Goal: Transaction & Acquisition: Purchase product/service

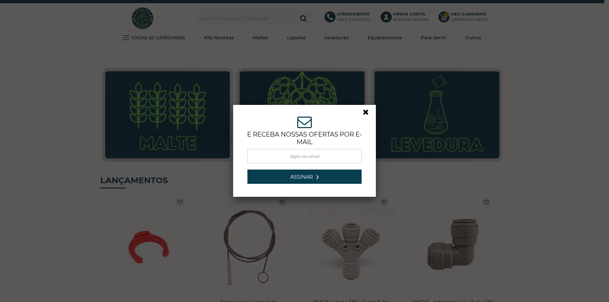
click at [364, 114] on link at bounding box center [368, 113] width 11 height 11
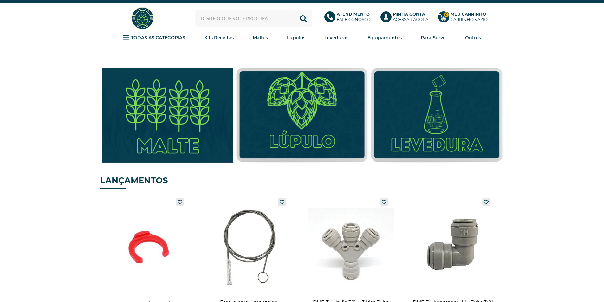
click at [193, 100] on img at bounding box center [167, 115] width 145 height 104
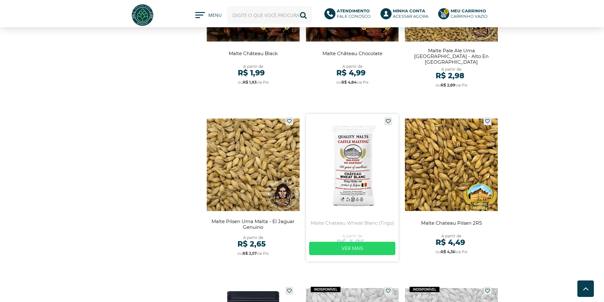
scroll to position [1141, 0]
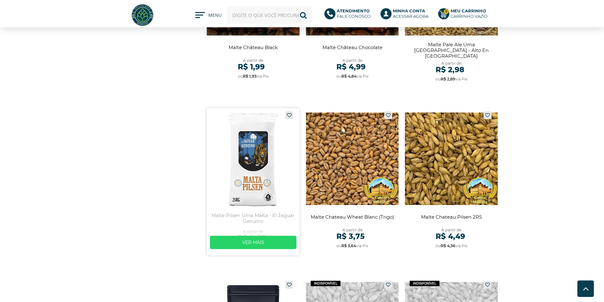
click at [258, 165] on link at bounding box center [253, 181] width 93 height 147
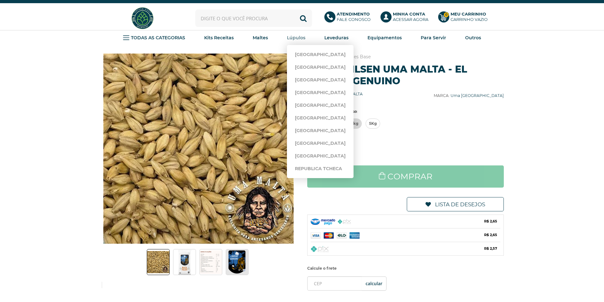
click at [300, 39] on strong "Lúpulos" at bounding box center [296, 38] width 18 height 6
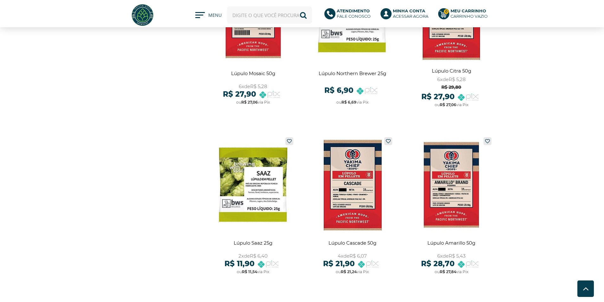
scroll to position [602, 0]
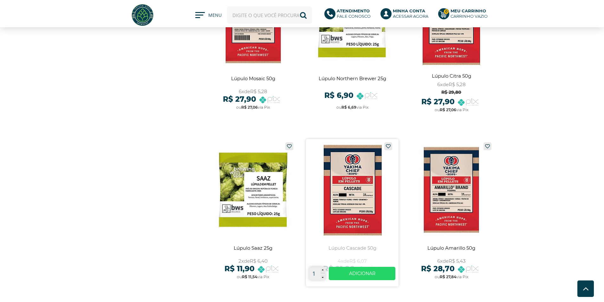
click at [323, 270] on icon at bounding box center [323, 270] width 2 height 3
type input "3"
click at [349, 274] on link "Ver mais" at bounding box center [362, 273] width 67 height 13
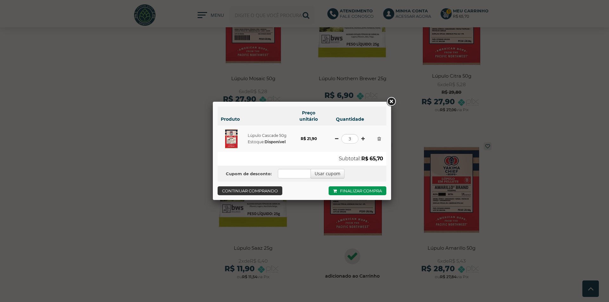
click at [258, 189] on link "Continuar comprando" at bounding box center [250, 190] width 65 height 9
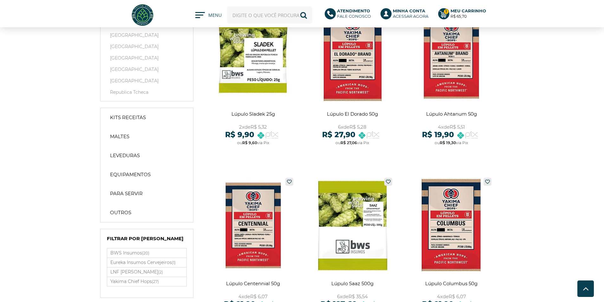
scroll to position [0, 0]
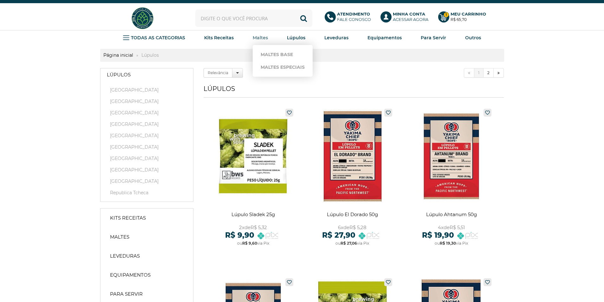
click at [259, 37] on strong "Maltes" at bounding box center [260, 38] width 15 height 6
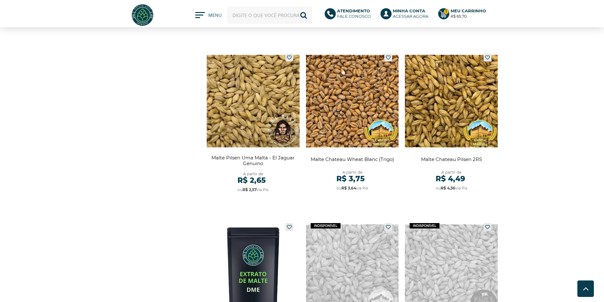
scroll to position [1205, 0]
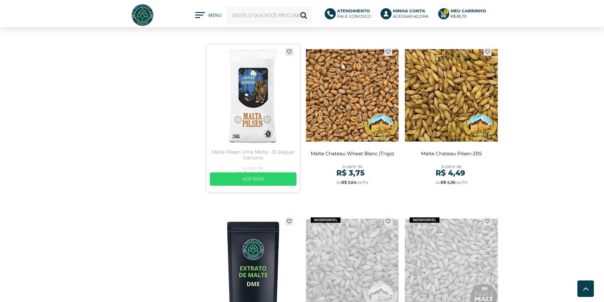
click at [246, 110] on link at bounding box center [253, 118] width 93 height 147
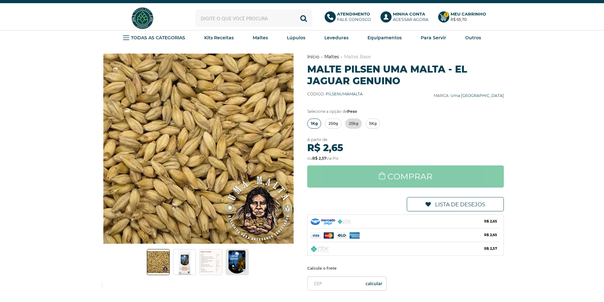
click at [312, 123] on span "1Kg" at bounding box center [314, 124] width 7 height 10
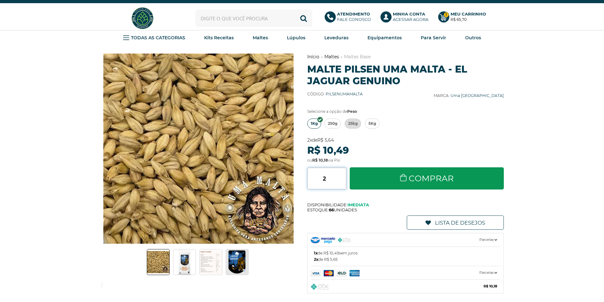
click at [343, 177] on input "2" at bounding box center [326, 178] width 39 height 22
type input "3"
click at [343, 177] on input "3" at bounding box center [326, 178] width 39 height 22
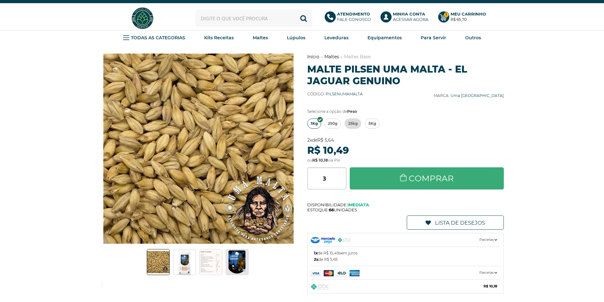
click at [360, 175] on link "Comprar" at bounding box center [427, 178] width 154 height 22
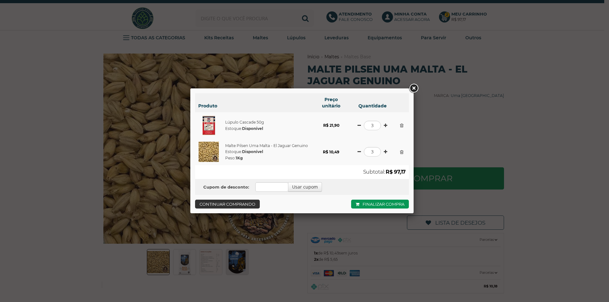
click at [246, 201] on link "Continuar comprando" at bounding box center [227, 204] width 65 height 9
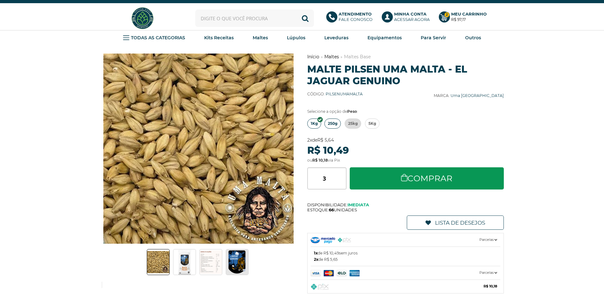
click at [332, 123] on span "250g" at bounding box center [333, 124] width 10 height 10
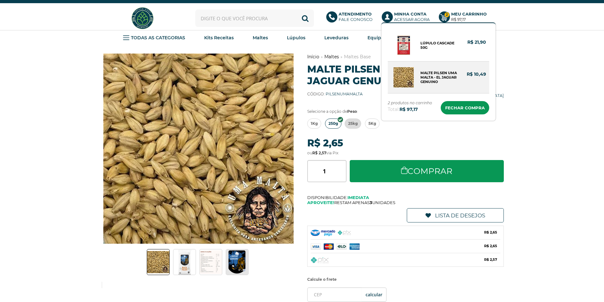
click at [447, 80] on link "Malte Pilsen Uma Malta - El Jaguar Genuino" at bounding box center [438, 77] width 36 height 13
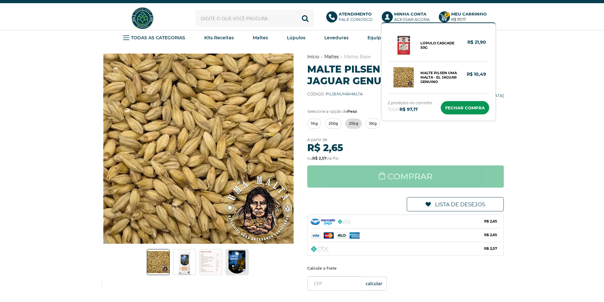
click at [458, 16] on b "Meu Carrinho" at bounding box center [469, 13] width 36 height 5
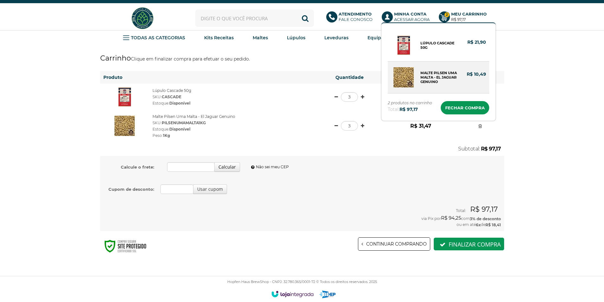
click at [408, 77] on img at bounding box center [403, 77] width 20 height 20
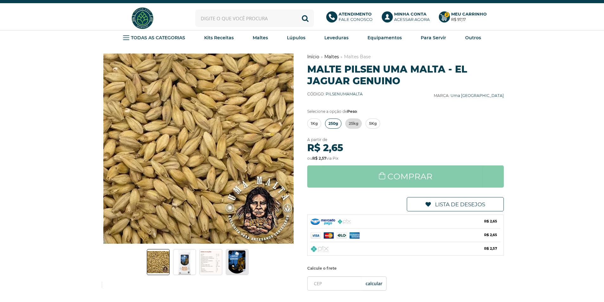
click at [330, 124] on span "250g" at bounding box center [333, 124] width 10 height 10
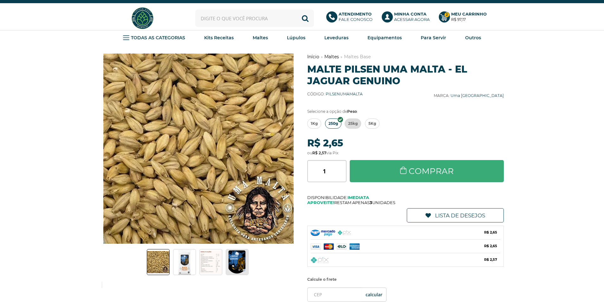
click at [399, 171] on link "Comprar" at bounding box center [427, 171] width 154 height 22
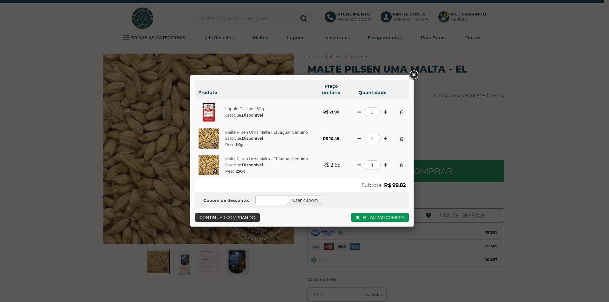
click at [231, 214] on link "Continuar comprando" at bounding box center [227, 217] width 65 height 9
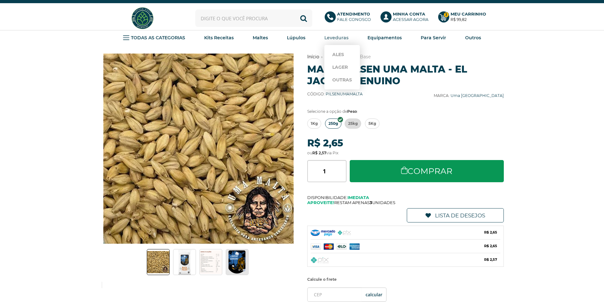
click at [335, 37] on strong "Leveduras" at bounding box center [336, 38] width 24 height 6
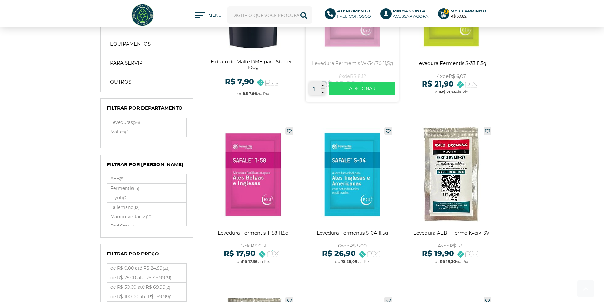
scroll to position [127, 0]
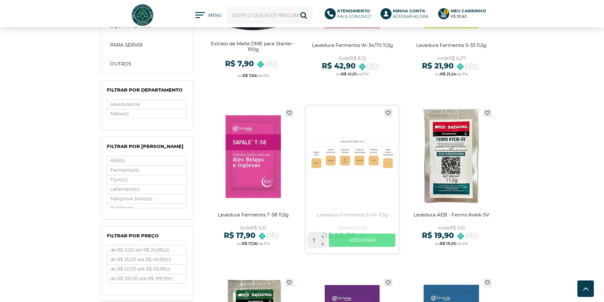
click at [352, 240] on link "Ver mais" at bounding box center [362, 240] width 67 height 13
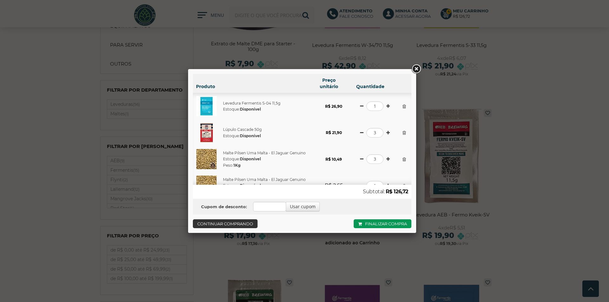
click at [217, 221] on link "Continuar comprando" at bounding box center [225, 223] width 65 height 9
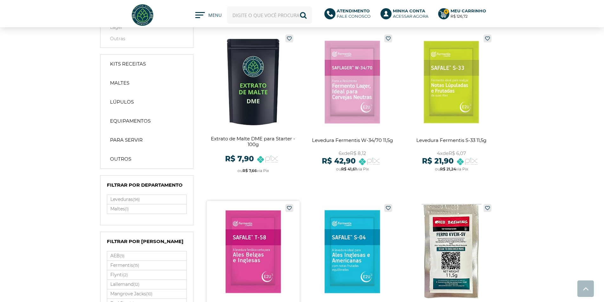
scroll to position [0, 0]
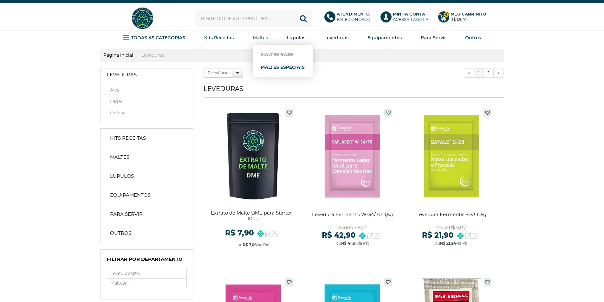
click at [267, 71] on link "Maltes Especiais" at bounding box center [283, 67] width 44 height 13
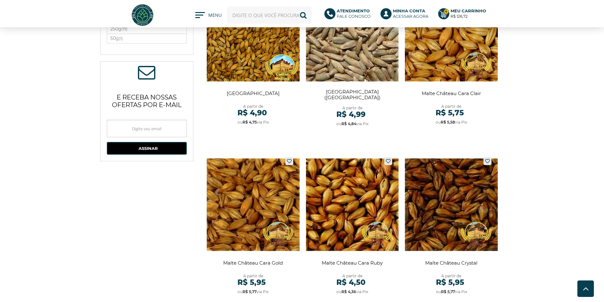
scroll to position [254, 0]
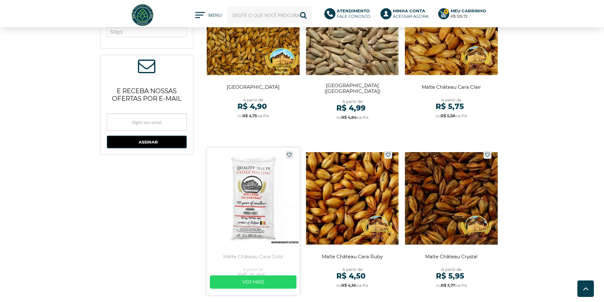
click at [240, 182] on link at bounding box center [253, 221] width 93 height 147
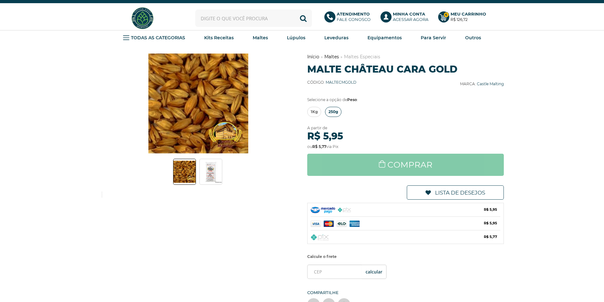
click at [333, 113] on span "250g" at bounding box center [333, 112] width 10 height 10
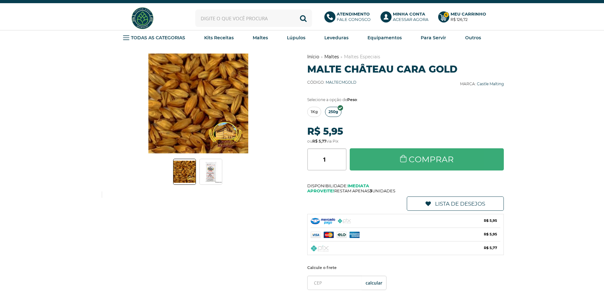
click at [396, 156] on link "Comprar" at bounding box center [427, 159] width 154 height 22
